Goal: Book appointment/travel/reservation

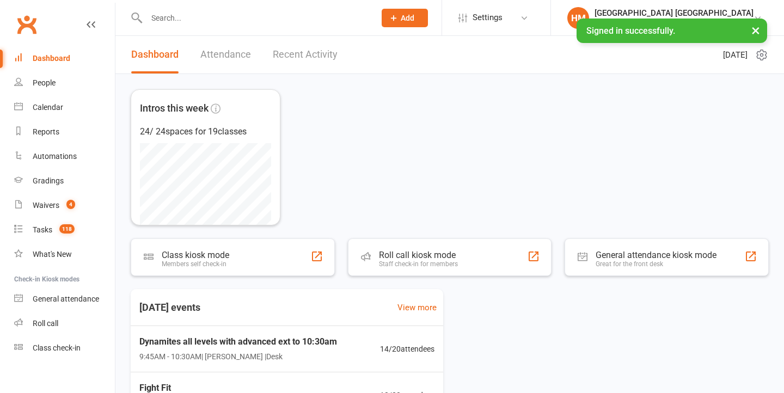
click at [60, 116] on link "Calendar" at bounding box center [64, 107] width 101 height 24
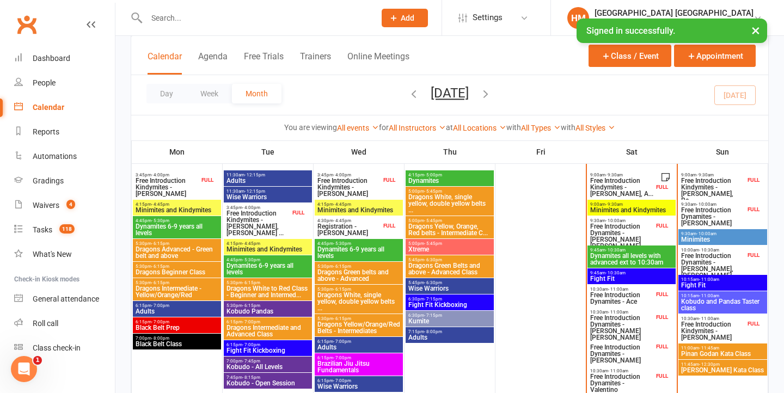
scroll to position [324, 0]
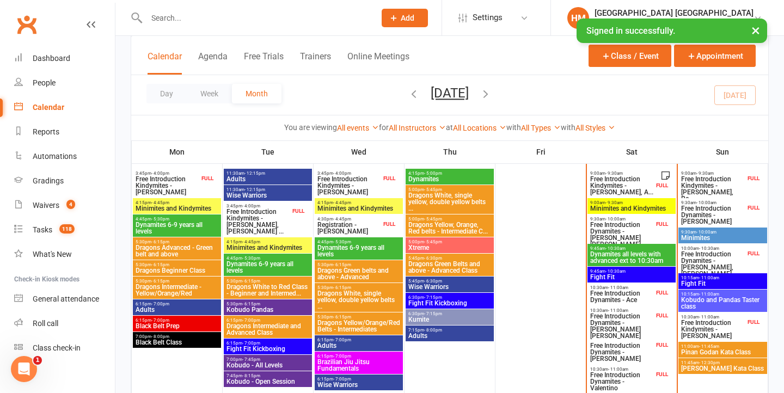
click at [721, 347] on span "11:00am - 11:45am" at bounding box center [722, 346] width 84 height 5
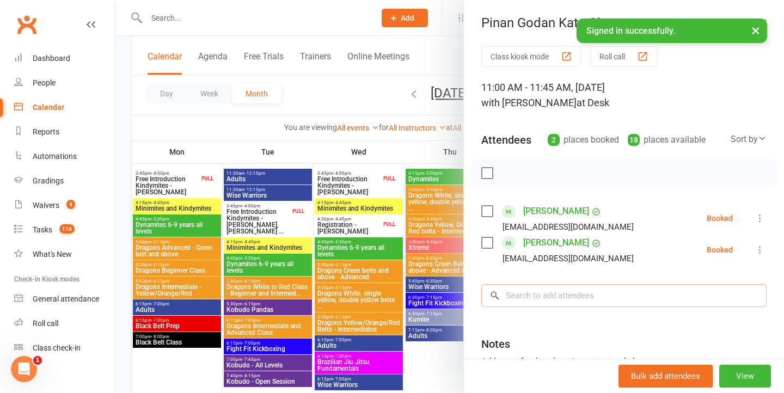
click at [554, 299] on input "search" at bounding box center [623, 295] width 285 height 23
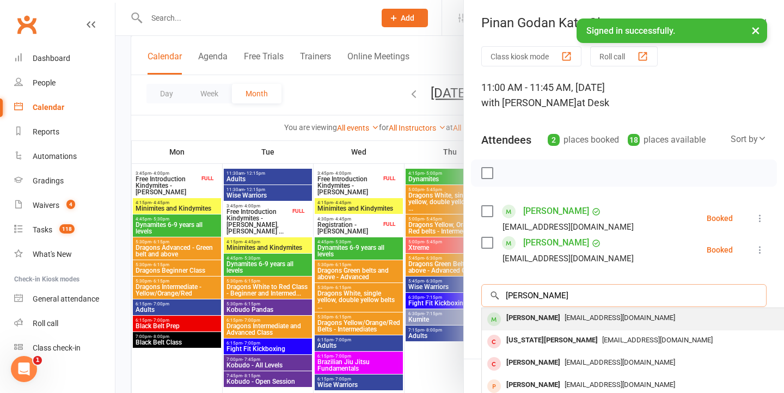
type input "[PERSON_NAME]"
click at [540, 311] on div "[PERSON_NAME]" at bounding box center [533, 318] width 63 height 16
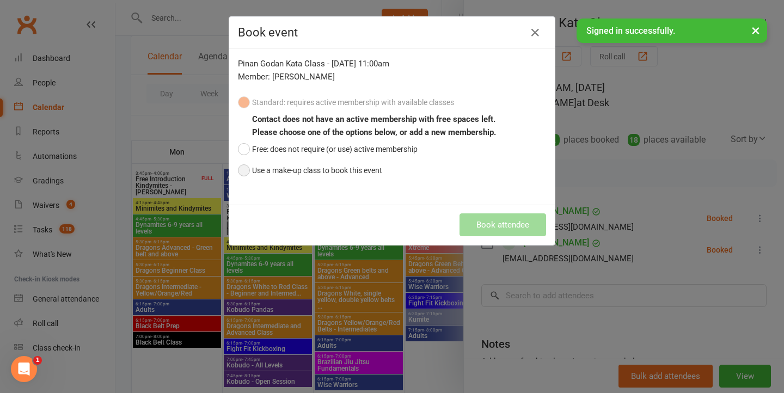
click at [349, 167] on button "Use a make-up class to book this event" at bounding box center [310, 170] width 144 height 21
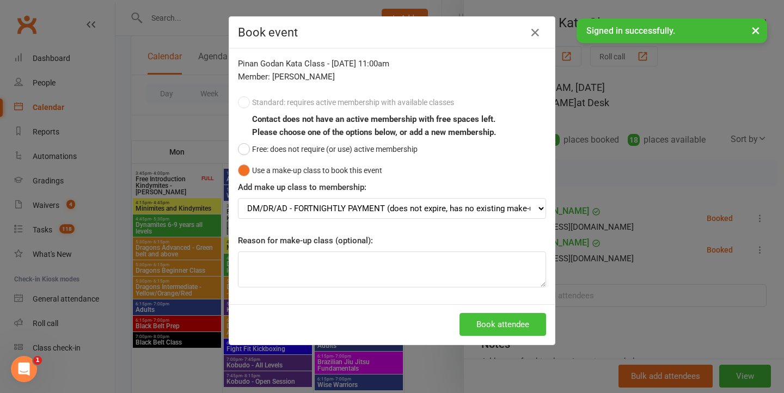
click at [487, 324] on button "Book attendee" at bounding box center [502, 324] width 87 height 23
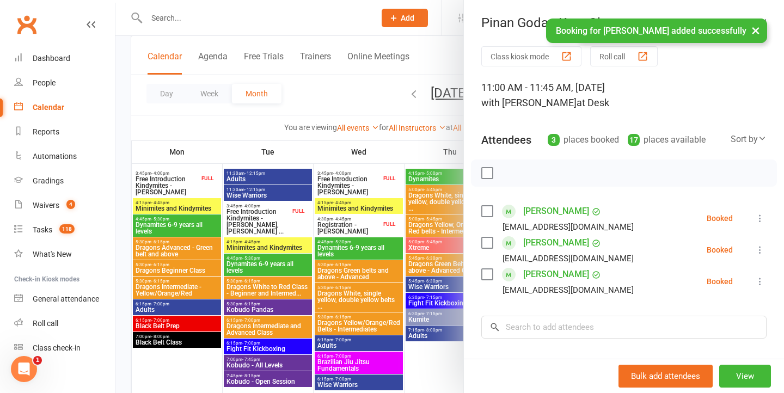
click at [370, 195] on div at bounding box center [449, 196] width 668 height 393
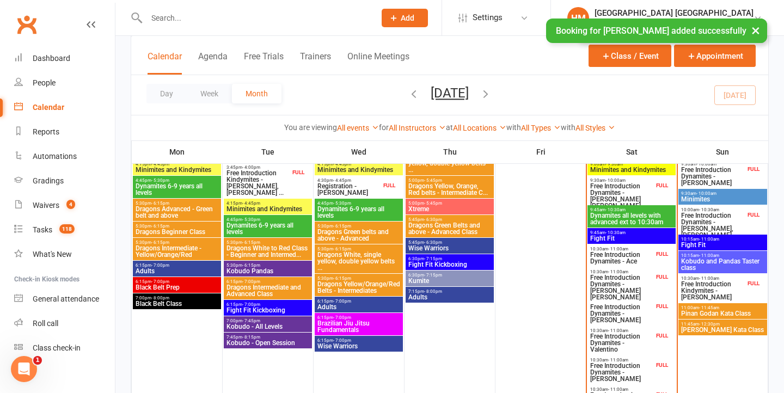
scroll to position [363, 0]
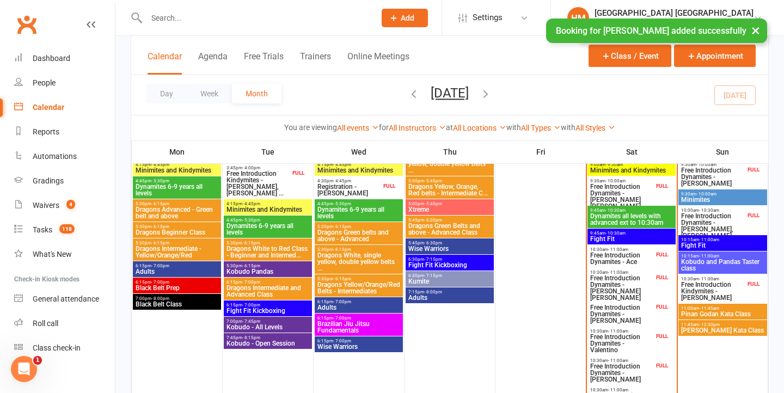
click at [663, 211] on span "9:45am - 10:30am" at bounding box center [632, 210] width 84 height 5
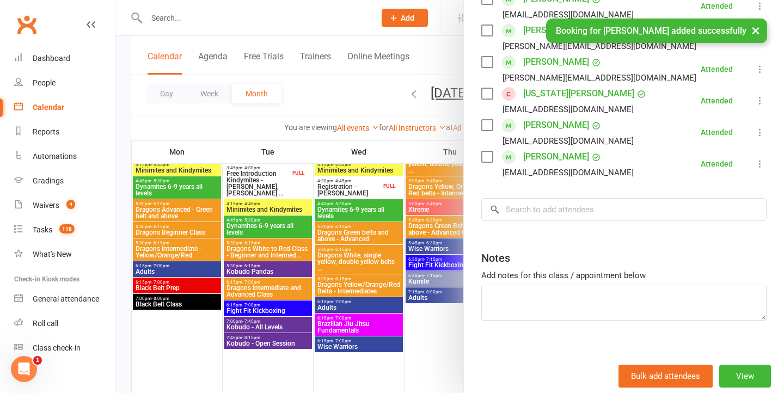
click at [420, 213] on div at bounding box center [449, 196] width 668 height 393
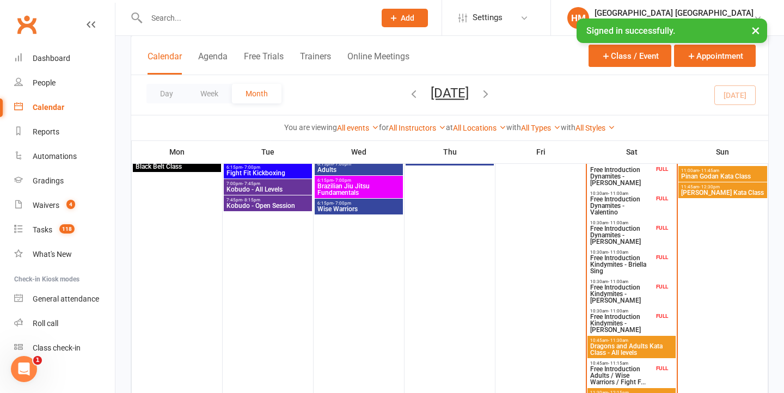
scroll to position [586, 0]
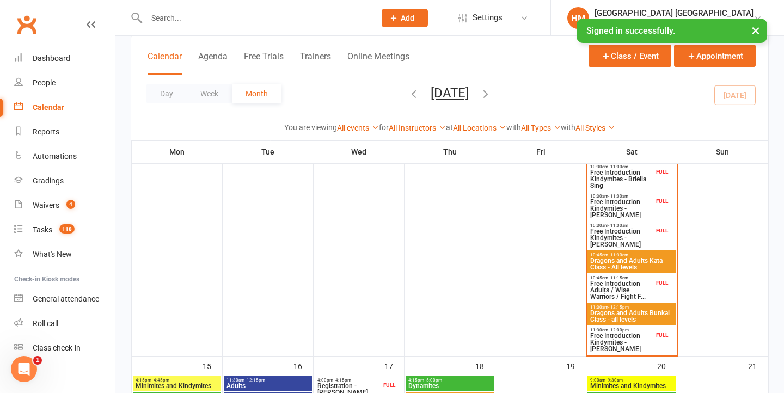
click at [634, 259] on span "Dragons and Adults Kata Class - All levels" at bounding box center [632, 263] width 84 height 13
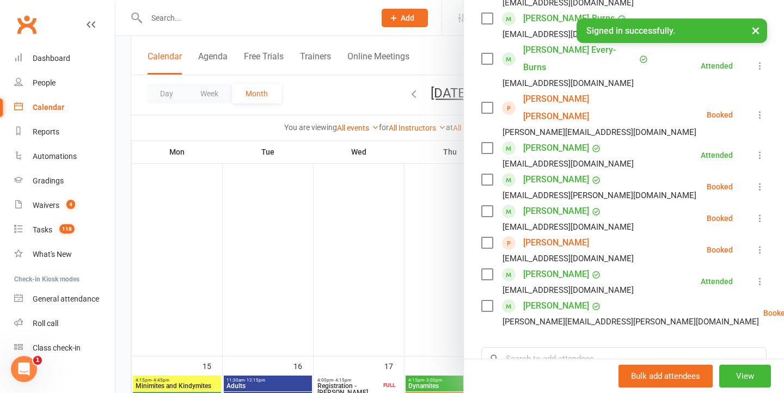
scroll to position [339, 0]
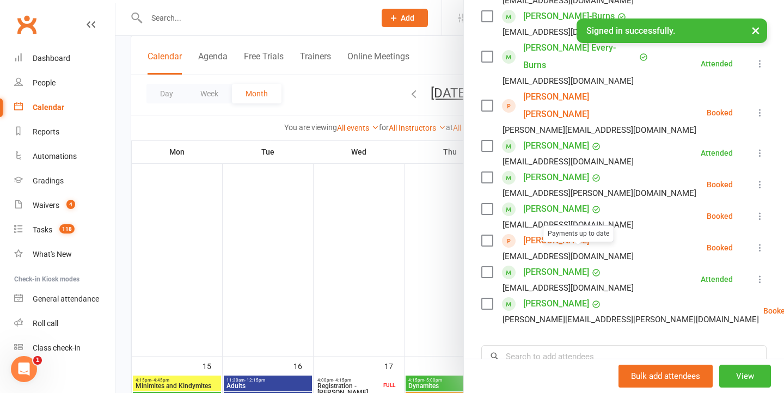
drag, startPoint x: 393, startPoint y: 225, endPoint x: 417, endPoint y: 249, distance: 33.5
click at [393, 225] on div at bounding box center [449, 196] width 668 height 393
